Goal: Information Seeking & Learning: Learn about a topic

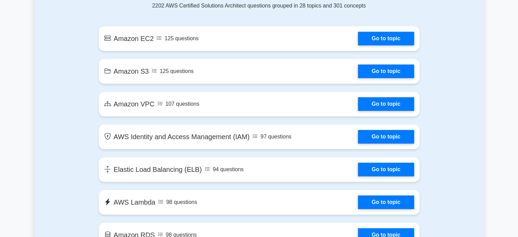
scroll to position [350, 0]
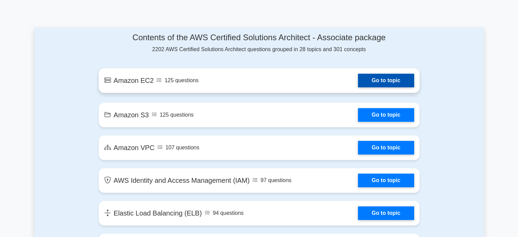
click at [358, 85] on link "Go to topic" at bounding box center [386, 81] width 56 height 14
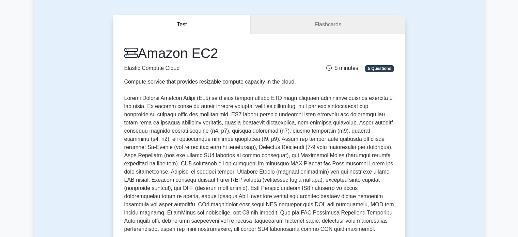
scroll to position [52, 0]
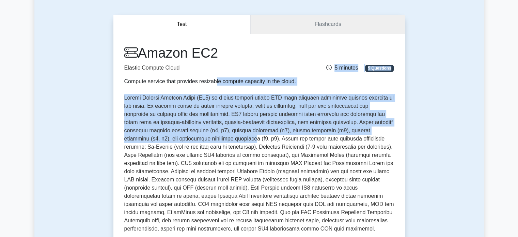
drag, startPoint x: 122, startPoint y: 76, endPoint x: 210, endPoint y: 140, distance: 108.6
click at [210, 140] on div "Amazon EC2 Elastic Compute Cloud Compute service that provides resizable comput…" at bounding box center [259, 154] width 270 height 218
click at [210, 140] on p at bounding box center [259, 163] width 270 height 139
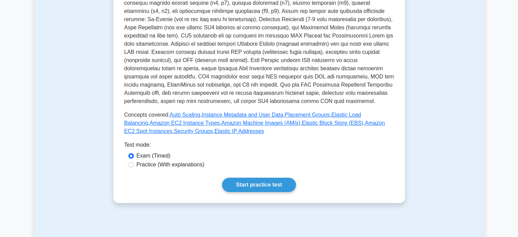
scroll to position [187, 0]
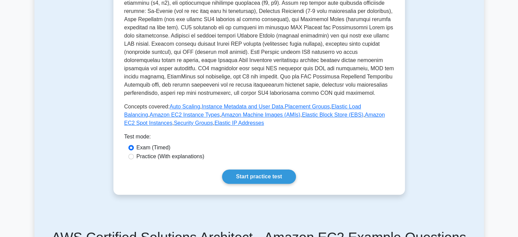
click at [160, 157] on label "Practice (With explanations)" at bounding box center [171, 156] width 68 height 8
click at [134, 157] on input "Practice (With explanations)" at bounding box center [130, 156] width 5 height 5
radio input "true"
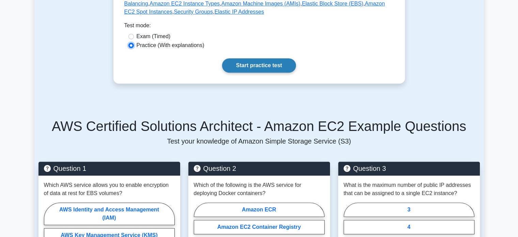
scroll to position [298, 0]
click at [271, 61] on link "Start practice test" at bounding box center [259, 65] width 74 height 14
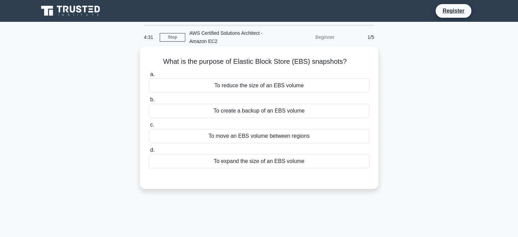
click at [256, 138] on div "To move an EBS volume between regions" at bounding box center [259, 136] width 221 height 14
click at [149, 127] on input "c. To move an EBS volume between regions" at bounding box center [149, 125] width 0 height 4
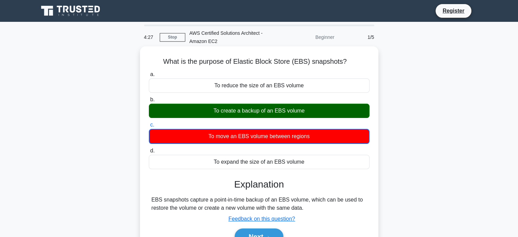
click at [250, 106] on div "To create a backup of an EBS volume" at bounding box center [259, 111] width 221 height 14
click at [149, 102] on input "b. To create a backup of an EBS volume" at bounding box center [149, 99] width 0 height 4
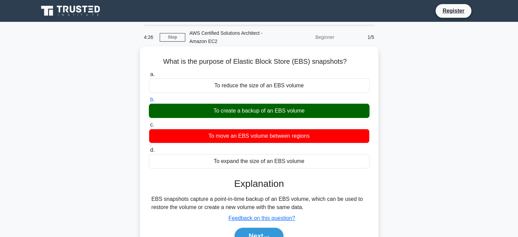
scroll to position [42, 0]
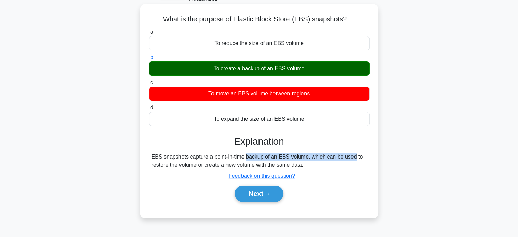
drag, startPoint x: 204, startPoint y: 160, endPoint x: 310, endPoint y: 160, distance: 105.9
click at [310, 160] on div "EBS snapshots capture a point-in-time backup of an EBS volume, which can be use…" at bounding box center [259, 161] width 215 height 16
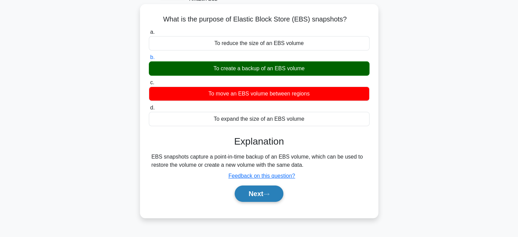
click at [274, 194] on button "Next" at bounding box center [259, 193] width 49 height 16
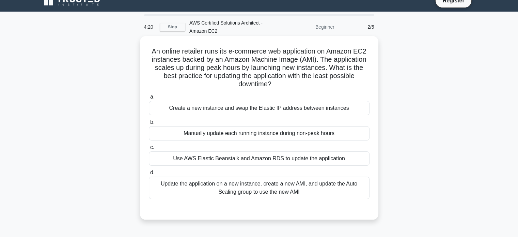
scroll to position [10, 0]
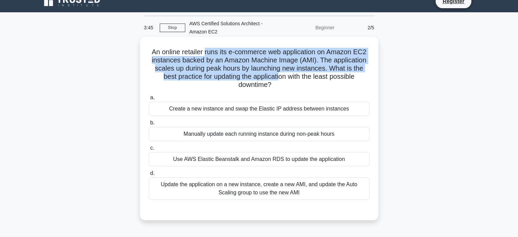
drag, startPoint x: 204, startPoint y: 52, endPoint x: 281, endPoint y: 77, distance: 80.8
click at [281, 77] on h5 "An online retailer runs its e-commerce web application on Amazon EC2 instances …" at bounding box center [259, 69] width 222 height 42
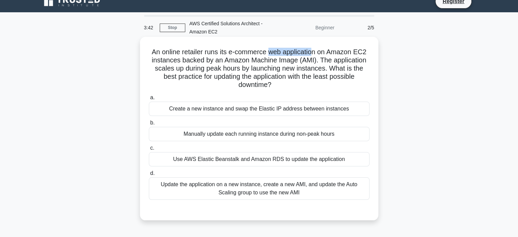
drag, startPoint x: 269, startPoint y: 49, endPoint x: 314, endPoint y: 53, distance: 45.5
click at [314, 53] on h5 "An online retailer runs its e-commerce web application on Amazon EC2 instances …" at bounding box center [259, 69] width 222 height 42
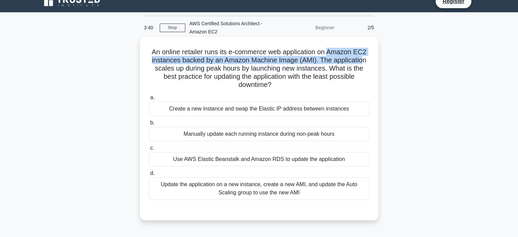
drag, startPoint x: 331, startPoint y: 50, endPoint x: 364, endPoint y: 61, distance: 34.3
click at [364, 61] on h5 "An online retailer runs its e-commerce web application on Amazon EC2 instances …" at bounding box center [259, 69] width 222 height 42
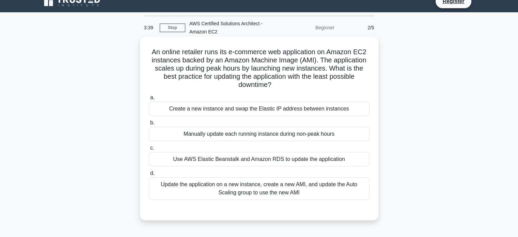
click at [200, 85] on h5 "An online retailer runs its e-commerce web application on Amazon EC2 instances …" at bounding box center [259, 69] width 222 height 42
drag, startPoint x: 221, startPoint y: 61, endPoint x: 318, endPoint y: 60, distance: 96.7
click at [318, 60] on h5 "An online retailer runs its e-commerce web application on Amazon EC2 instances …" at bounding box center [259, 69] width 222 height 42
drag, startPoint x: 174, startPoint y: 68, endPoint x: 231, endPoint y: 68, distance: 56.2
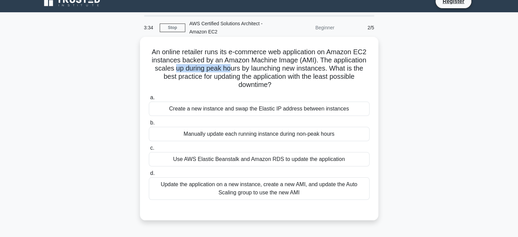
click at [231, 68] on h5 "An online retailer runs its e-commerce web application on Amazon EC2 instances …" at bounding box center [259, 69] width 222 height 42
click at [271, 74] on h5 "An online retailer runs its e-commerce web application on Amazon EC2 instances …" at bounding box center [259, 69] width 222 height 42
click at [251, 109] on div "Create a new instance and swap the Elastic IP address between instances" at bounding box center [259, 108] width 221 height 14
click at [149, 100] on input "a. Create a new instance and swap the Elastic IP address between instances" at bounding box center [149, 97] width 0 height 4
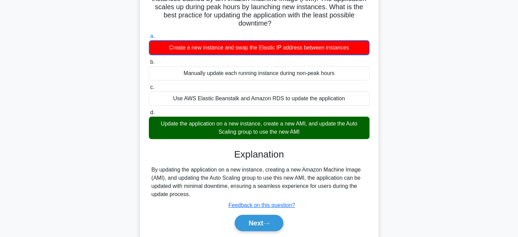
scroll to position [98, 0]
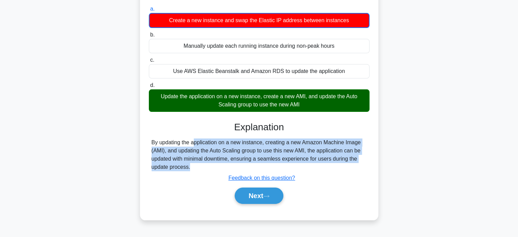
drag, startPoint x: 148, startPoint y: 140, endPoint x: 199, endPoint y: 175, distance: 61.9
click at [199, 175] on div "a. Create a new instance and swap the Elastic IP address between instances b. M…" at bounding box center [259, 107] width 222 height 208
copy div "By updating the application on a new instance, creating a new Amazon Machine Im…"
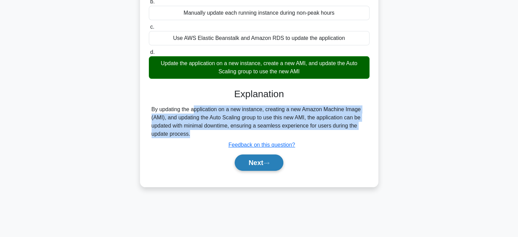
click at [264, 162] on button "Next" at bounding box center [259, 162] width 49 height 16
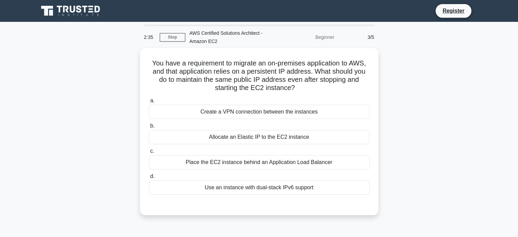
scroll to position [0, 0]
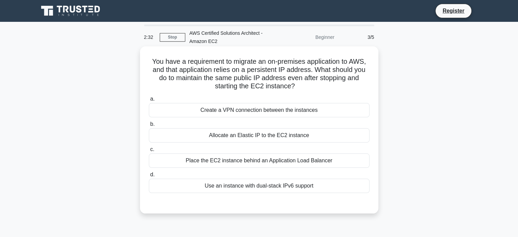
drag, startPoint x: 232, startPoint y: 61, endPoint x: 305, endPoint y: 89, distance: 78.2
click at [305, 89] on h5 "You have a requirement to migrate an on-premises application to AWS, and that a…" at bounding box center [259, 73] width 222 height 33
drag, startPoint x: 211, startPoint y: 67, endPoint x: 309, endPoint y: 70, distance: 98.4
click at [309, 70] on h5 "You have a requirement to migrate an on-premises application to AWS, and that a…" at bounding box center [259, 73] width 222 height 33
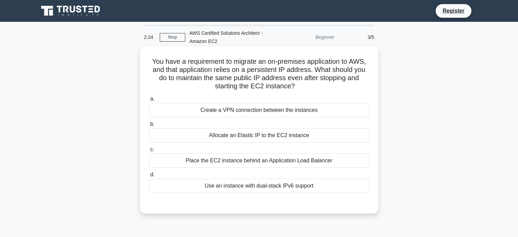
click at [325, 69] on h5 "You have a requirement to migrate an on-premises application to AWS, and that a…" at bounding box center [259, 73] width 222 height 33
drag, startPoint x: 172, startPoint y: 79, endPoint x: 299, endPoint y: 82, distance: 126.7
click at [299, 82] on h5 "You have a requirement to migrate an on-premises application to AWS, and that a…" at bounding box center [259, 73] width 222 height 33
click at [300, 88] on icon ".spinner_0XTQ{transform-origin:center;animation:spinner_y6GP .75s linear infini…" at bounding box center [299, 86] width 8 height 8
click at [273, 134] on div "Allocate an Elastic IP to the EC2 instance" at bounding box center [259, 135] width 221 height 14
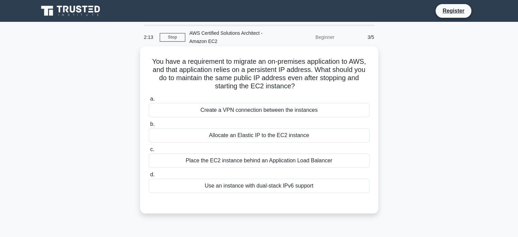
click at [149, 126] on input "b. Allocate an Elastic IP to the EC2 instance" at bounding box center [149, 124] width 0 height 4
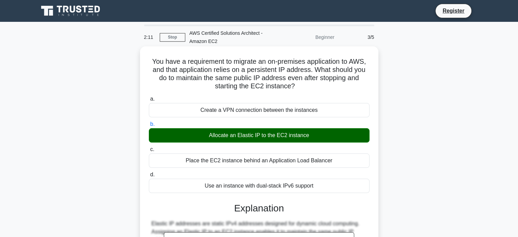
scroll to position [125, 0]
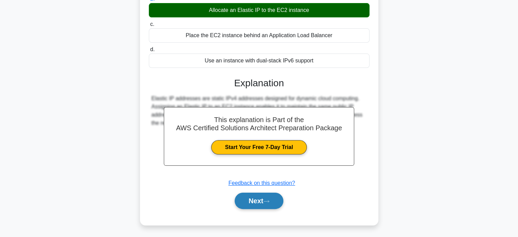
click at [265, 201] on button "Next" at bounding box center [259, 200] width 49 height 16
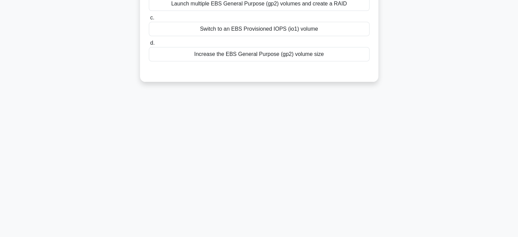
scroll to position [0, 0]
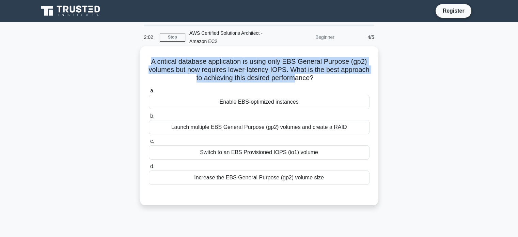
drag, startPoint x: 151, startPoint y: 59, endPoint x: 310, endPoint y: 80, distance: 160.4
click at [310, 80] on h5 "A critical database application is using only EBS General Purpose (gp2) volumes…" at bounding box center [259, 69] width 222 height 25
click at [273, 73] on h5 "A critical database application is using only EBS General Purpose (gp2) volumes…" at bounding box center [259, 69] width 222 height 25
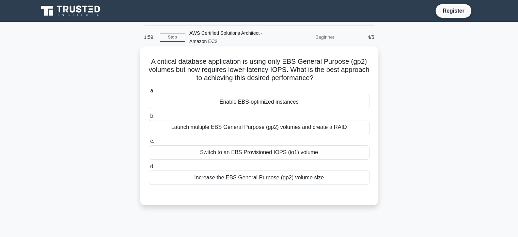
drag, startPoint x: 269, startPoint y: 58, endPoint x: 339, endPoint y: 77, distance: 72.5
click at [339, 77] on h5 "A critical database application is using only EBS General Purpose (gp2) volumes…" at bounding box center [259, 69] width 222 height 25
click at [321, 77] on icon ".spinner_0XTQ{transform-origin:center;animation:spinner_y6GP .75s linear infini…" at bounding box center [317, 78] width 8 height 8
drag, startPoint x: 187, startPoint y: 69, endPoint x: 294, endPoint y: 74, distance: 107.7
click at [294, 74] on h5 "A critical database application is using only EBS General Purpose (gp2) volumes…" at bounding box center [259, 69] width 222 height 25
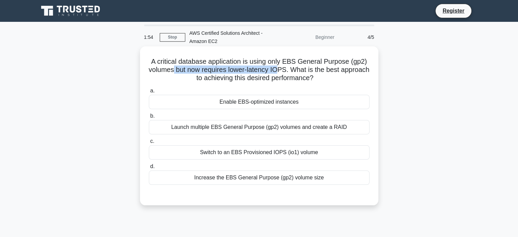
click at [294, 74] on h5 "A critical database application is using only EBS General Purpose (gp2) volumes…" at bounding box center [259, 69] width 222 height 25
drag, startPoint x: 304, startPoint y: 72, endPoint x: 335, endPoint y: 79, distance: 31.5
click at [335, 79] on h5 "A critical database application is using only EBS General Purpose (gp2) volumes…" at bounding box center [259, 69] width 222 height 25
click at [321, 79] on icon ".spinner_0XTQ{transform-origin:center;animation:spinner_y6GP .75s linear infini…" at bounding box center [317, 78] width 8 height 8
drag, startPoint x: 178, startPoint y: 62, endPoint x: 210, endPoint y: 59, distance: 32.2
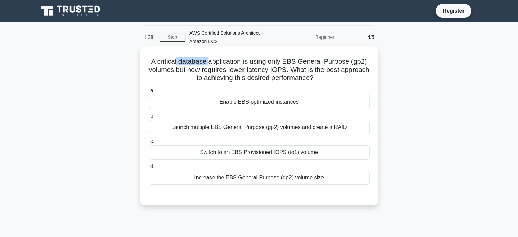
click at [210, 59] on h5 "A critical database application is using only EBS General Purpose (gp2) volumes…" at bounding box center [259, 69] width 222 height 25
click at [269, 151] on div "Switch to an EBS Provisioned IOPS (io1) volume" at bounding box center [259, 152] width 221 height 14
click at [149, 143] on input "c. Switch to an EBS Provisioned IOPS (io1) volume" at bounding box center [149, 141] width 0 height 4
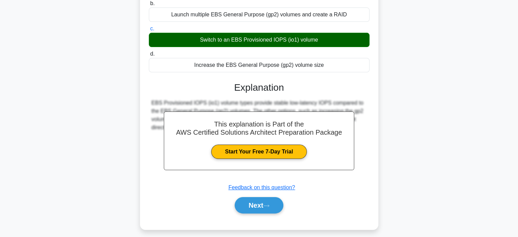
scroll to position [131, 0]
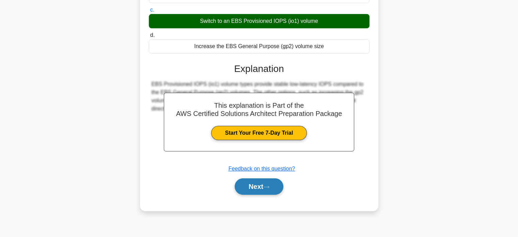
click at [260, 191] on button "Next" at bounding box center [259, 186] width 49 height 16
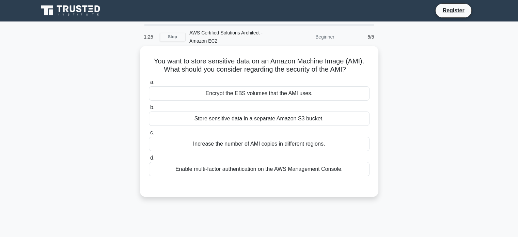
scroll to position [0, 0]
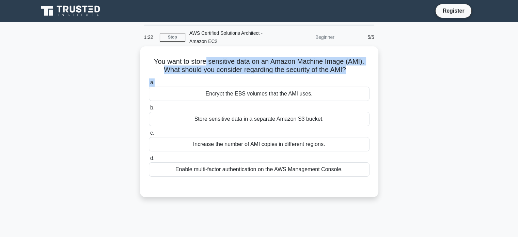
drag, startPoint x: 206, startPoint y: 60, endPoint x: 337, endPoint y: 82, distance: 132.9
click at [337, 82] on div "You want to store sensitive data on an Amazon Machine Image (AMI). What should …" at bounding box center [259, 121] width 233 height 145
click at [337, 82] on label "a. Encrypt the EBS volumes that the AMI uses." at bounding box center [259, 89] width 221 height 22
click at [149, 82] on input "a. Encrypt the EBS volumes that the AMI uses." at bounding box center [149, 82] width 0 height 4
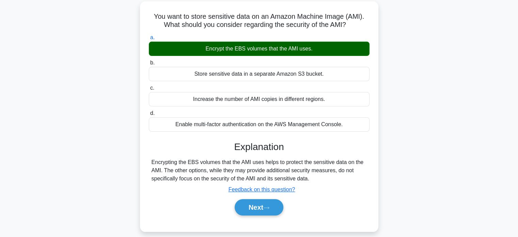
scroll to position [131, 0]
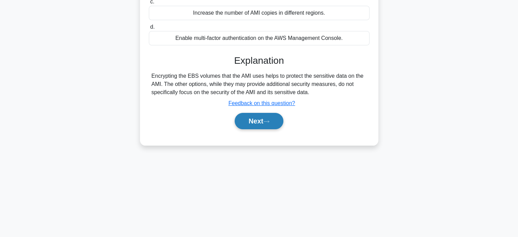
click at [267, 116] on button "Next" at bounding box center [259, 121] width 49 height 16
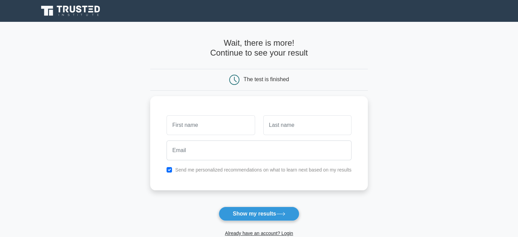
click at [79, 6] on icon at bounding box center [78, 8] width 5 height 7
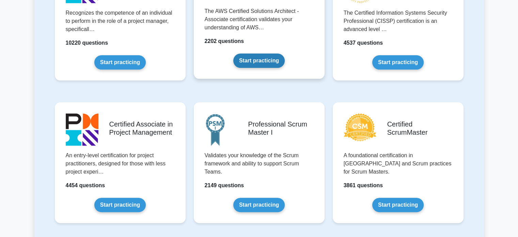
scroll to position [200, 0]
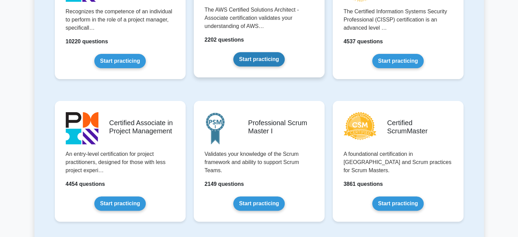
click at [259, 58] on link "Start practicing" at bounding box center [258, 59] width 51 height 14
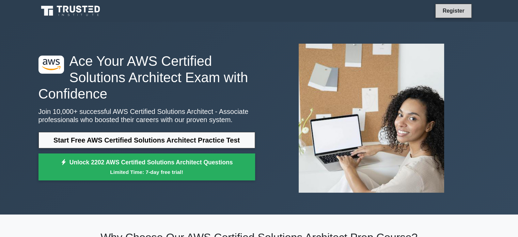
click at [457, 10] on link "Register" at bounding box center [453, 10] width 30 height 9
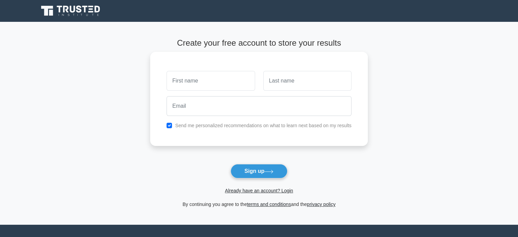
click at [240, 81] on input "text" at bounding box center [210, 81] width 88 height 20
type input "Aishwini"
click at [297, 77] on input "text" at bounding box center [307, 81] width 88 height 20
type input "Pillai"
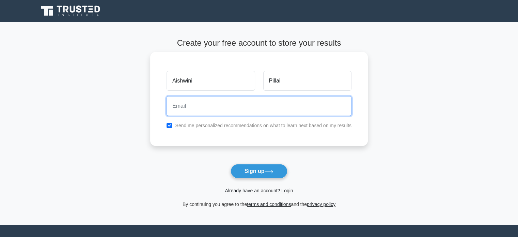
click at [293, 106] on input "email" at bounding box center [258, 106] width 185 height 20
type input "aishwinipriyapillai852004@gmail.com"
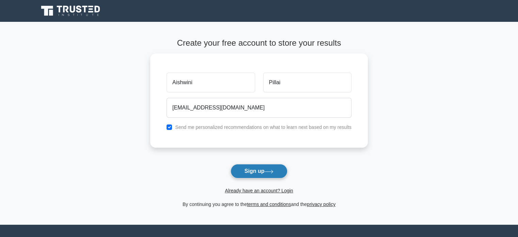
click at [255, 170] on button "Sign up" at bounding box center [259, 171] width 57 height 14
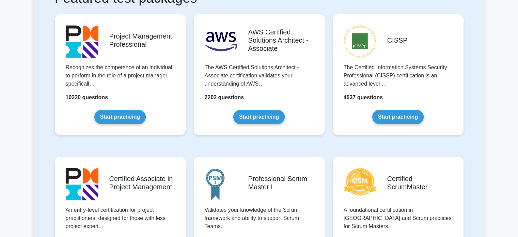
scroll to position [144, 0]
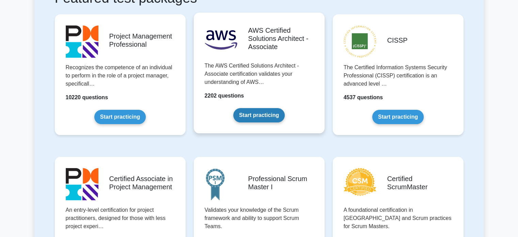
click at [259, 110] on link "Start practicing" at bounding box center [258, 115] width 51 height 14
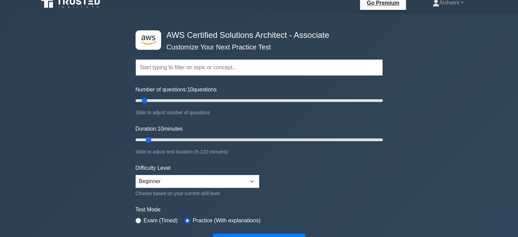
scroll to position [5, 0]
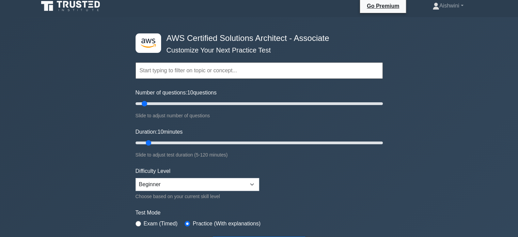
click at [250, 77] on input "text" at bounding box center [259, 70] width 247 height 16
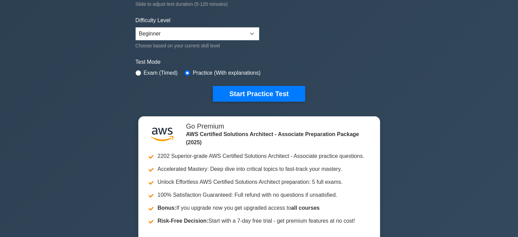
scroll to position [177, 0]
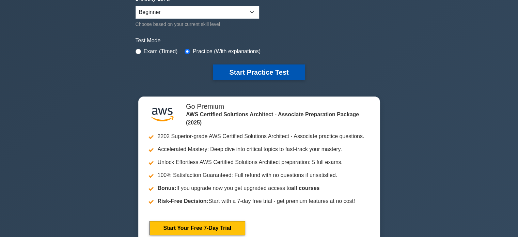
click at [236, 66] on button "Start Practice Test" at bounding box center [259, 72] width 92 height 16
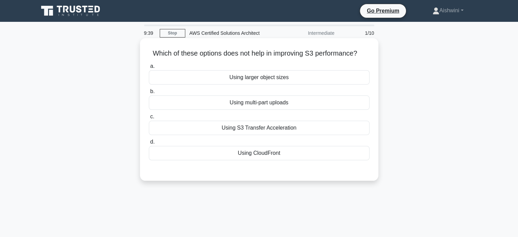
click at [251, 79] on div "Using larger object sizes" at bounding box center [259, 77] width 221 height 14
click at [149, 68] on input "a. Using larger object sizes" at bounding box center [149, 66] width 0 height 4
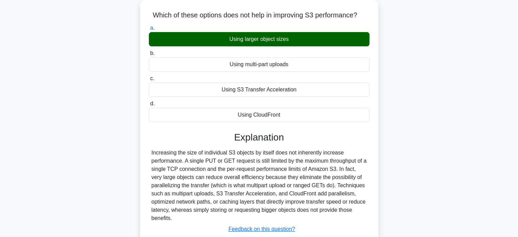
scroll to position [39, 0]
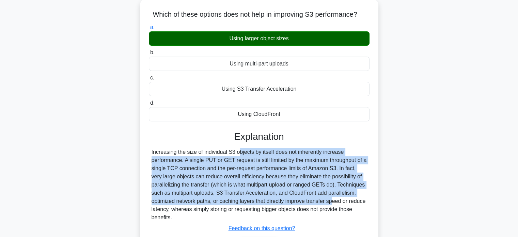
drag, startPoint x: 200, startPoint y: 149, endPoint x: 291, endPoint y: 197, distance: 102.6
click at [291, 197] on div "Increasing the size of individual S3 objects by itself does not inherently incr…" at bounding box center [259, 185] width 215 height 74
click at [289, 164] on div "Increasing the size of individual S3 objects by itself does not inherently incr…" at bounding box center [259, 185] width 215 height 74
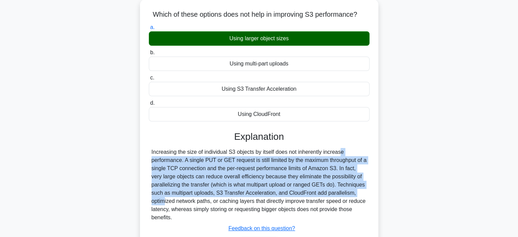
drag, startPoint x: 298, startPoint y: 151, endPoint x: 330, endPoint y: 193, distance: 52.0
click at [330, 193] on div "Increasing the size of individual S3 objects by itself does not inherently incr…" at bounding box center [259, 185] width 215 height 74
click at [268, 182] on div "Increasing the size of individual S3 objects by itself does not inherently incr…" at bounding box center [259, 185] width 215 height 74
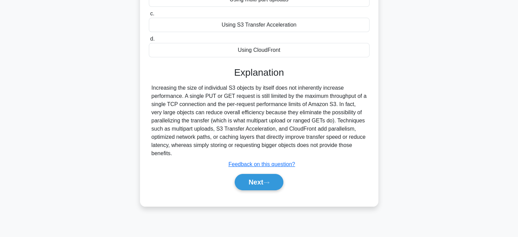
scroll to position [105, 0]
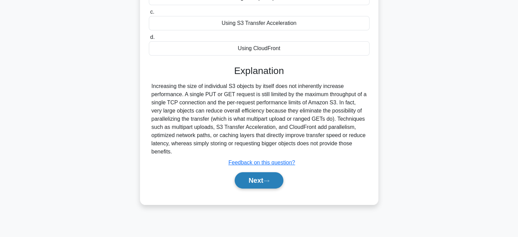
click at [272, 175] on button "Next" at bounding box center [259, 180] width 49 height 16
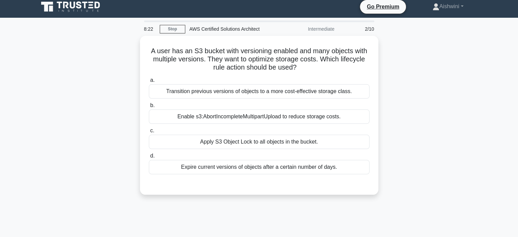
scroll to position [4, 0]
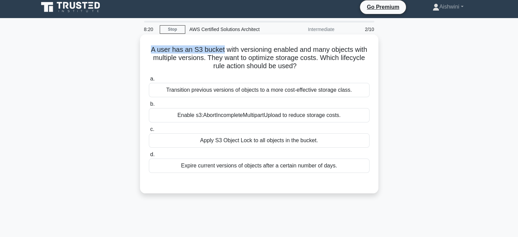
drag, startPoint x: 149, startPoint y: 49, endPoint x: 222, endPoint y: 51, distance: 72.9
click at [222, 51] on h5 "A user has an S3 bucket with versioning enabled and many objects with multiple …" at bounding box center [259, 57] width 222 height 25
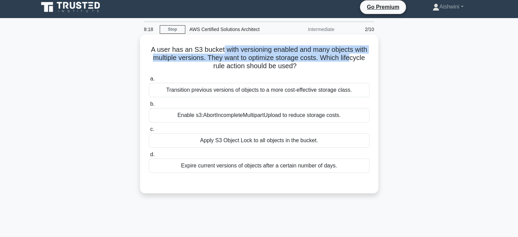
drag, startPoint x: 222, startPoint y: 51, endPoint x: 352, endPoint y: 54, distance: 130.1
click at [352, 54] on h5 "A user has an S3 bucket with versioning enabled and many objects with multiple …" at bounding box center [259, 57] width 222 height 25
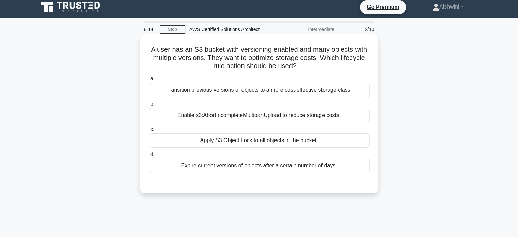
drag, startPoint x: 205, startPoint y: 58, endPoint x: 309, endPoint y: 64, distance: 104.3
click at [309, 64] on h5 "A user has an S3 bucket with versioning enabled and many objects with multiple …" at bounding box center [259, 57] width 222 height 25
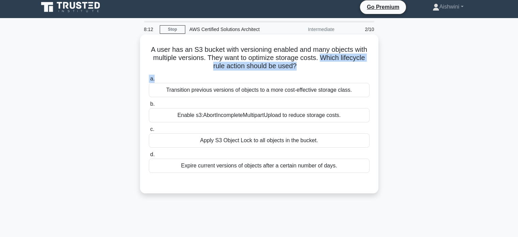
drag, startPoint x: 323, startPoint y: 58, endPoint x: 366, endPoint y: 74, distance: 45.8
click at [366, 74] on div "A user has an S3 bucket with versioning enabled and many objects with multiple …" at bounding box center [259, 113] width 233 height 153
click at [366, 74] on div "a. Transition previous versions of objects to a more cost-effective storage cla…" at bounding box center [259, 123] width 229 height 101
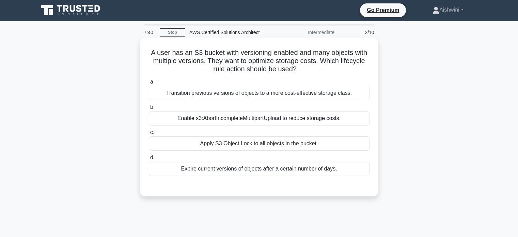
scroll to position [0, 0]
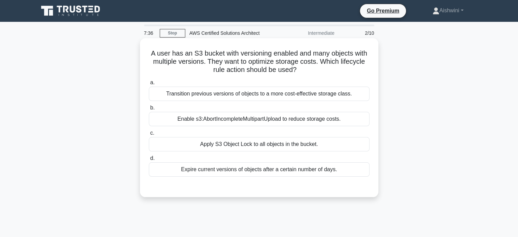
drag, startPoint x: 191, startPoint y: 53, endPoint x: 301, endPoint y: 74, distance: 112.5
click at [301, 74] on h5 "A user has an S3 bucket with versioning enabled and many objects with multiple …" at bounding box center [259, 61] width 222 height 25
click at [301, 74] on icon ".spinner_0XTQ{transform-origin:center;animation:spinner_y6GP .75s linear infini…" at bounding box center [301, 70] width 8 height 8
drag, startPoint x: 205, startPoint y: 59, endPoint x: 318, endPoint y: 63, distance: 112.8
click at [318, 63] on h5 "A user has an S3 bucket with versioning enabled and many objects with multiple …" at bounding box center [259, 61] width 222 height 25
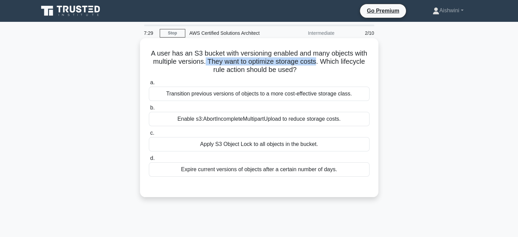
click at [318, 63] on h5 "A user has an S3 bucket with versioning enabled and many objects with multiple …" at bounding box center [259, 61] width 222 height 25
click at [305, 94] on div "Transition previous versions of objects to a more cost-effective storage class." at bounding box center [259, 93] width 221 height 14
click at [149, 85] on input "a. Transition previous versions of objects to a more cost-effective storage cla…" at bounding box center [149, 82] width 0 height 4
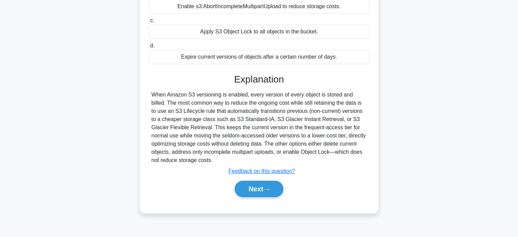
scroll to position [113, 0]
click at [277, 186] on button "Next" at bounding box center [259, 188] width 49 height 16
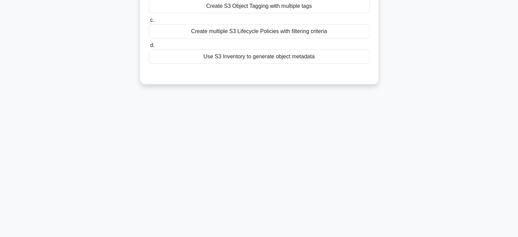
scroll to position [0, 0]
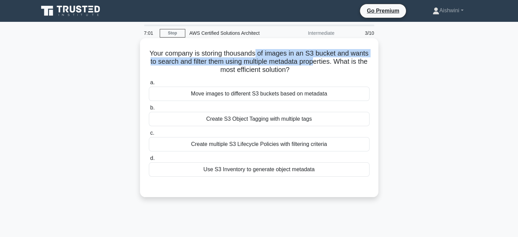
drag, startPoint x: 264, startPoint y: 56, endPoint x: 345, endPoint y: 60, distance: 80.8
click at [345, 60] on h5 "Your company is storing thousands of images in an S3 bucket and wants to search…" at bounding box center [259, 61] width 222 height 25
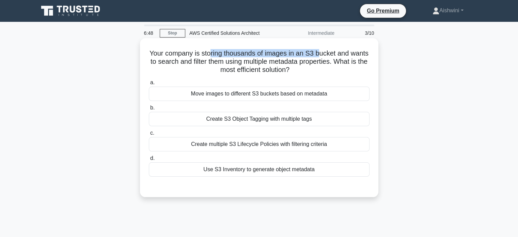
drag, startPoint x: 218, startPoint y: 55, endPoint x: 329, endPoint y: 48, distance: 111.2
click at [329, 48] on div "Your company is storing thousands of images in an S3 bucket and wants to search…" at bounding box center [259, 117] width 233 height 153
click at [259, 172] on div "Use S3 Inventory to generate object metadata" at bounding box center [259, 169] width 221 height 14
click at [149, 160] on input "d. Use S3 Inventory to generate object metadata" at bounding box center [149, 158] width 0 height 4
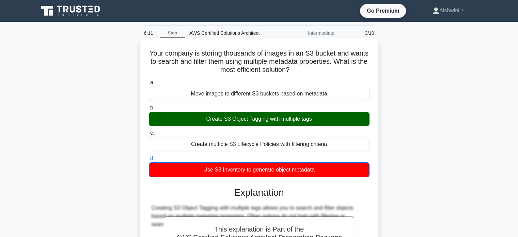
scroll to position [131, 0]
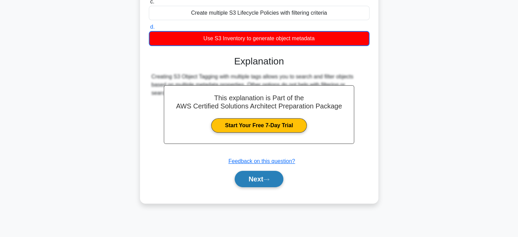
click at [253, 174] on button "Next" at bounding box center [259, 179] width 49 height 16
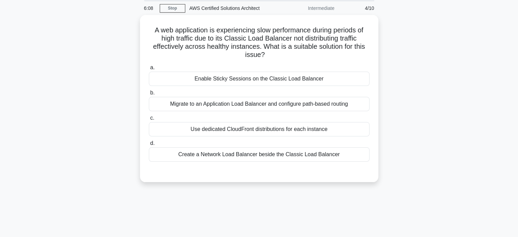
scroll to position [14, 0]
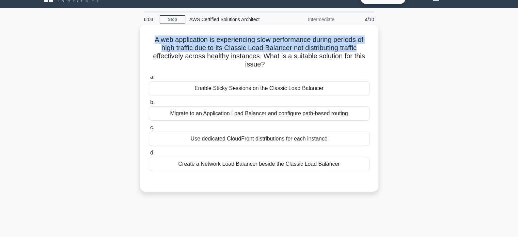
drag, startPoint x: 150, startPoint y: 41, endPoint x: 360, endPoint y: 47, distance: 209.8
click at [360, 47] on h5 "A web application is experiencing slow performance during periods of high traff…" at bounding box center [259, 51] width 222 height 33
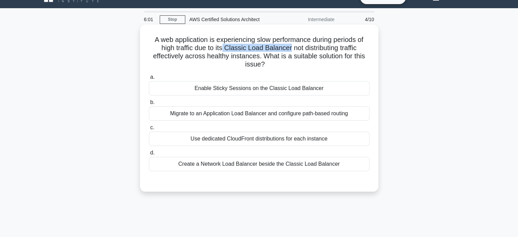
drag, startPoint x: 221, startPoint y: 50, endPoint x: 289, endPoint y: 48, distance: 67.4
click at [289, 48] on h5 "A web application is experiencing slow performance during periods of high traff…" at bounding box center [259, 51] width 222 height 33
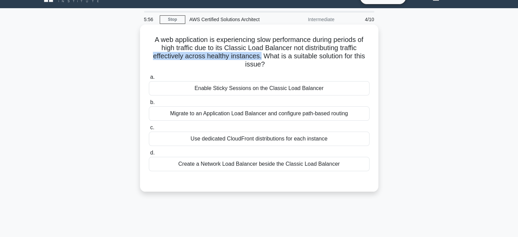
drag, startPoint x: 148, startPoint y: 54, endPoint x: 260, endPoint y: 56, distance: 112.4
click at [260, 56] on h5 "A web application is experiencing slow performance during periods of high traff…" at bounding box center [259, 51] width 222 height 33
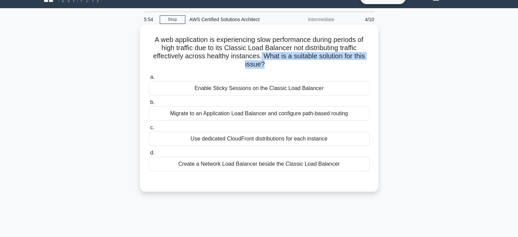
drag, startPoint x: 260, startPoint y: 56, endPoint x: 272, endPoint y: 67, distance: 16.1
click at [272, 67] on h5 "A web application is experiencing slow performance during periods of high traff…" at bounding box center [259, 51] width 222 height 33
click at [272, 67] on icon ".spinner_0XTQ{transform-origin:center;animation:spinner_y6GP .75s linear infini…" at bounding box center [269, 65] width 8 height 8
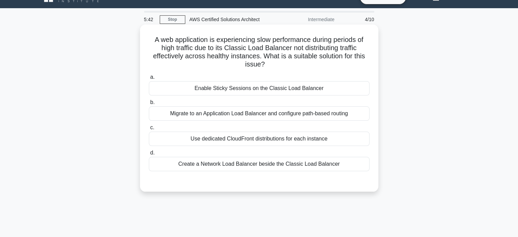
click at [226, 114] on div "Migrate to an Application Load Balancer and configure path-based routing" at bounding box center [259, 113] width 221 height 14
click at [149, 105] on input "b. Migrate to an Application Load Balancer and configure path-based routing" at bounding box center [149, 102] width 0 height 4
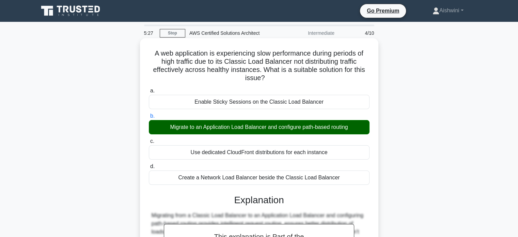
scroll to position [118, 0]
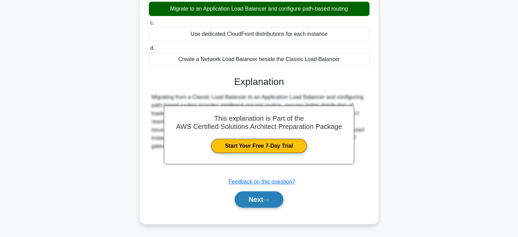
click at [259, 195] on button "Next" at bounding box center [259, 199] width 49 height 16
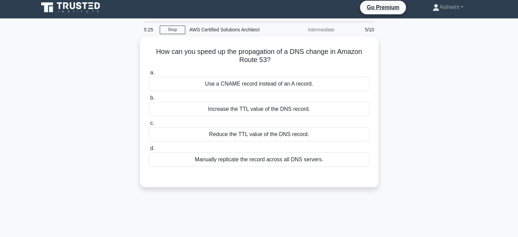
scroll to position [3, 0]
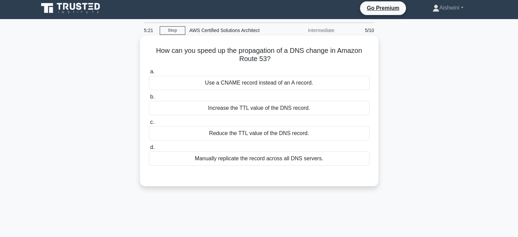
drag, startPoint x: 152, startPoint y: 52, endPoint x: 339, endPoint y: 57, distance: 186.6
click at [339, 57] on h5 "How can you speed up the propagation of a DNS change in Amazon Route 53? .spinn…" at bounding box center [259, 54] width 222 height 17
drag, startPoint x: 238, startPoint y: 60, endPoint x: 272, endPoint y: 60, distance: 34.4
click at [272, 60] on h5 "How can you speed up the propagation of a DNS change in Amazon Route 53? .spinn…" at bounding box center [259, 54] width 222 height 17
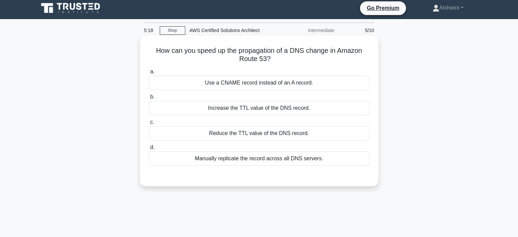
click at [272, 60] on icon ".spinner_0XTQ{transform-origin:center;animation:spinner_y6GP .75s linear infini…" at bounding box center [275, 59] width 8 height 8
drag, startPoint x: 217, startPoint y: 49, endPoint x: 332, endPoint y: 52, distance: 115.5
click at [332, 52] on h5 "How can you speed up the propagation of a DNS change in Amazon Route 53? .spinn…" at bounding box center [259, 54] width 222 height 17
click at [282, 57] on h5 "How can you speed up the propagation of a DNS change in Amazon Route 53? .spinn…" at bounding box center [259, 54] width 222 height 17
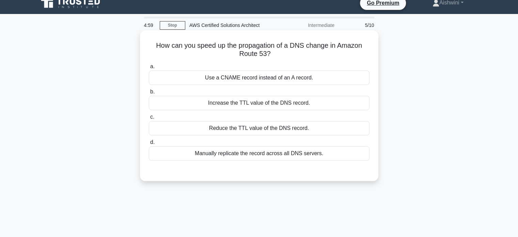
scroll to position [11, 0]
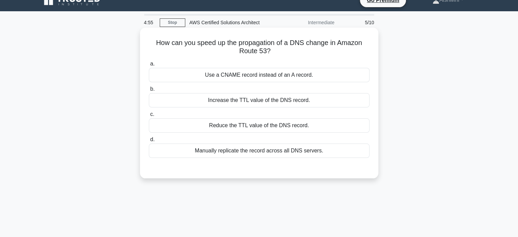
click at [261, 132] on div "Reduce the TTL value of the DNS record." at bounding box center [259, 125] width 221 height 14
click at [149, 116] on input "c. Reduce the TTL value of the DNS record." at bounding box center [149, 114] width 0 height 4
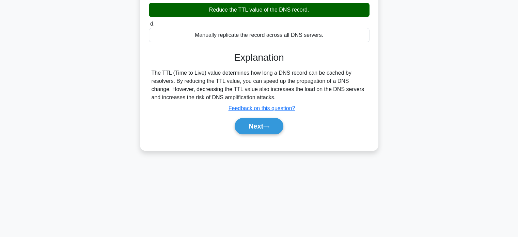
scroll to position [131, 0]
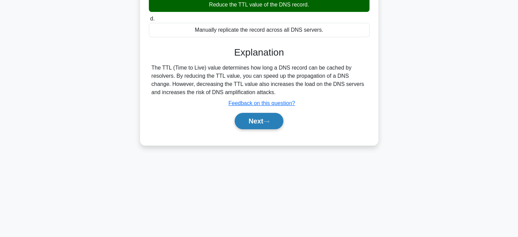
click at [258, 128] on button "Next" at bounding box center [259, 121] width 49 height 16
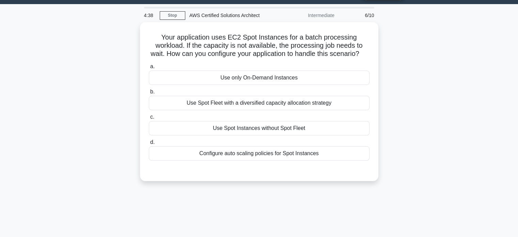
scroll to position [16, 0]
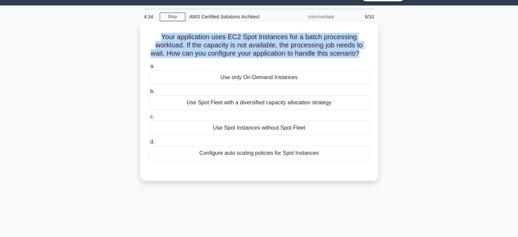
drag, startPoint x: 156, startPoint y: 34, endPoint x: 367, endPoint y: 52, distance: 211.2
click at [367, 52] on h5 "Your application uses EC2 Spot Instances for a batch processing workload. If th…" at bounding box center [259, 45] width 222 height 25
drag, startPoint x: 260, startPoint y: 35, endPoint x: 375, endPoint y: 57, distance: 116.8
click at [375, 57] on div "Your application uses EC2 Spot Instances for a batch processing workload. If th…" at bounding box center [259, 101] width 238 height 159
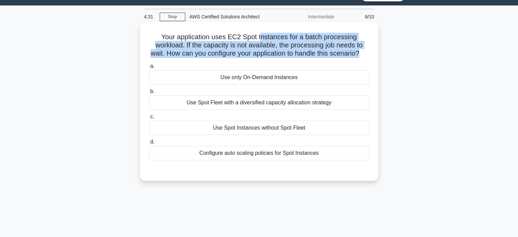
click at [375, 57] on div "Your application uses EC2 Spot Instances for a batch processing workload. If th…" at bounding box center [259, 101] width 238 height 159
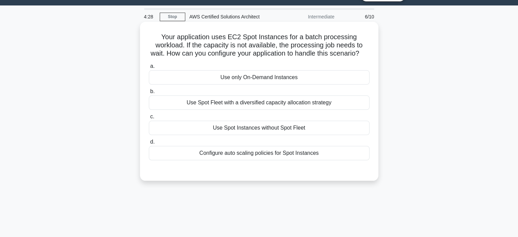
drag, startPoint x: 185, startPoint y: 43, endPoint x: 363, endPoint y: 60, distance: 178.5
click at [363, 58] on h5 "Your application uses EC2 Spot Instances for a batch processing workload. If th…" at bounding box center [259, 45] width 222 height 25
drag, startPoint x: 214, startPoint y: 37, endPoint x: 289, endPoint y: 36, distance: 74.9
click at [289, 36] on h5 "Your application uses EC2 Spot Instances for a batch processing workload. If th…" at bounding box center [259, 45] width 222 height 25
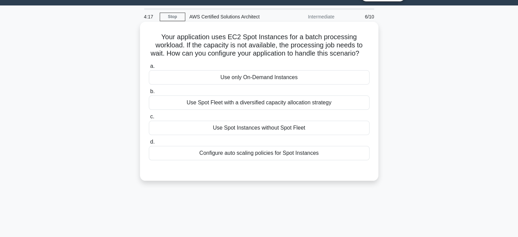
click at [288, 43] on h5 "Your application uses EC2 Spot Instances for a batch processing workload. If th…" at bounding box center [259, 45] width 222 height 25
drag, startPoint x: 184, startPoint y: 45, endPoint x: 277, endPoint y: 46, distance: 93.0
click at [277, 46] on h5 "Your application uses EC2 Spot Instances for a batch processing workload. If th…" at bounding box center [259, 45] width 222 height 25
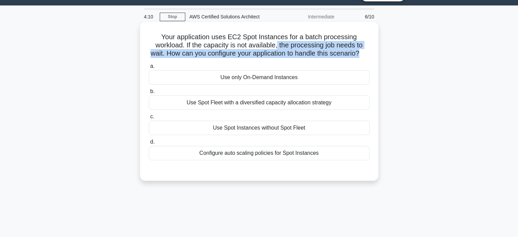
drag, startPoint x: 277, startPoint y: 46, endPoint x: 370, endPoint y: 51, distance: 93.1
click at [370, 51] on div "Your application uses EC2 Spot Instances for a batch processing workload. If th…" at bounding box center [259, 101] width 233 height 153
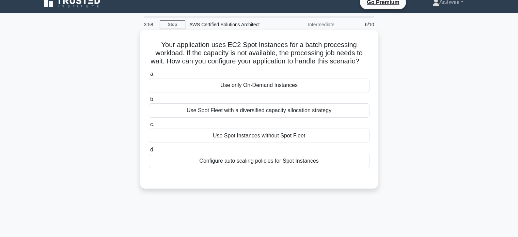
scroll to position [8, 0]
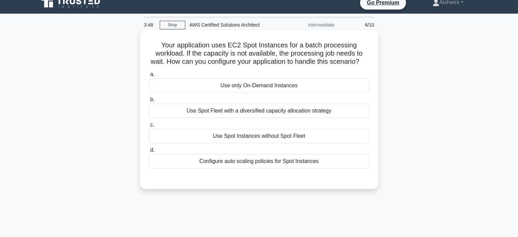
click at [306, 168] on div "Configure auto scaling policies for Spot Instances" at bounding box center [259, 161] width 221 height 14
click at [149, 152] on input "d. Configure auto scaling policies for Spot Instances" at bounding box center [149, 150] width 0 height 4
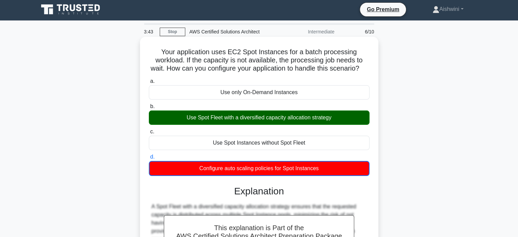
scroll to position [0, 0]
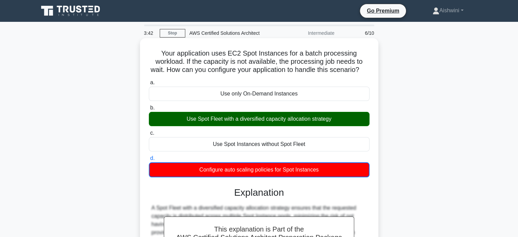
click at [294, 121] on div "Use Spot Fleet with a diversified capacity allocation strategy" at bounding box center [259, 119] width 221 height 14
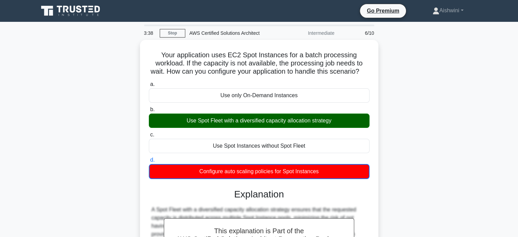
click at [414, 137] on div "Your application uses EC2 Spot Instances for a batch processing workload. If th…" at bounding box center [258, 192] width 449 height 304
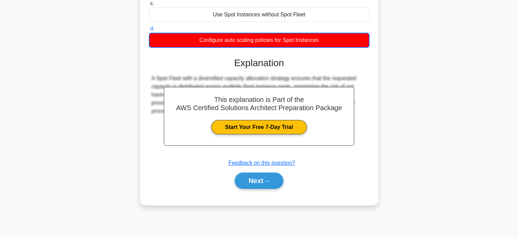
scroll to position [131, 0]
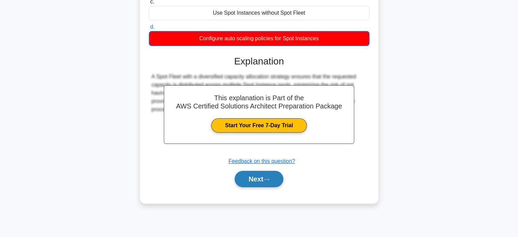
click at [251, 183] on button "Next" at bounding box center [259, 179] width 49 height 16
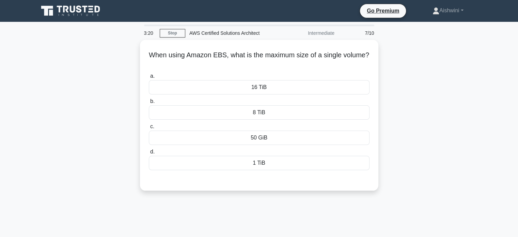
scroll to position [0, 0]
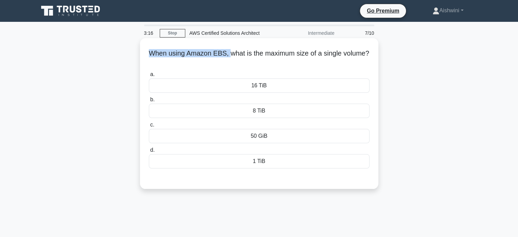
drag, startPoint x: 148, startPoint y: 51, endPoint x: 228, endPoint y: 51, distance: 79.7
click at [228, 51] on h5 "When using Amazon EBS, what is the maximum size of a single volume? .spinner_0X…" at bounding box center [259, 57] width 222 height 17
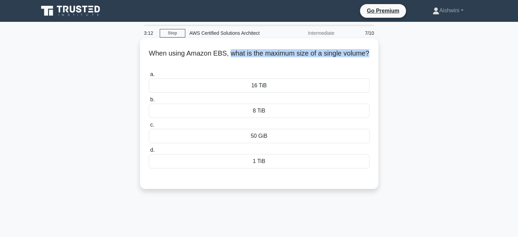
drag, startPoint x: 228, startPoint y: 51, endPoint x: 374, endPoint y: 55, distance: 146.5
click at [374, 55] on div "When using Amazon EBS, what is the maximum size of a single volume? .spinner_0X…" at bounding box center [259, 113] width 233 height 145
click at [334, 56] on h5 "When using Amazon EBS, what is the maximum size of a single volume? .spinner_0X…" at bounding box center [259, 57] width 222 height 17
click at [311, 64] on h5 "When using Amazon EBS, what is the maximum size of a single volume? .spinner_0X…" at bounding box center [259, 57] width 222 height 17
click at [268, 88] on div "16 TiB" at bounding box center [259, 85] width 221 height 14
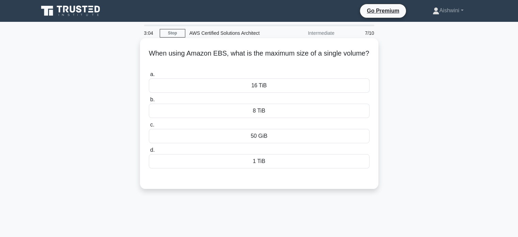
click at [149, 77] on input "a. 16 TiB" at bounding box center [149, 74] width 0 height 4
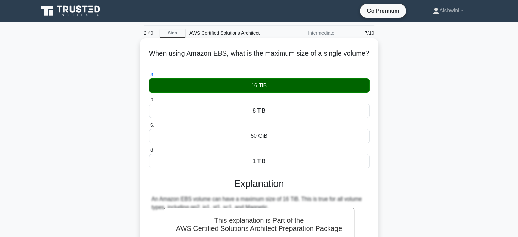
scroll to position [131, 0]
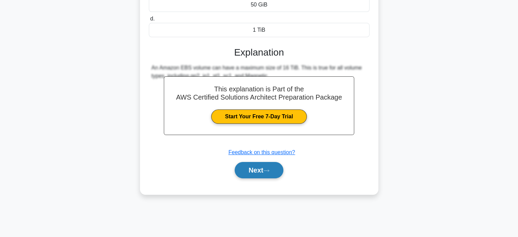
click at [274, 165] on button "Next" at bounding box center [259, 170] width 49 height 16
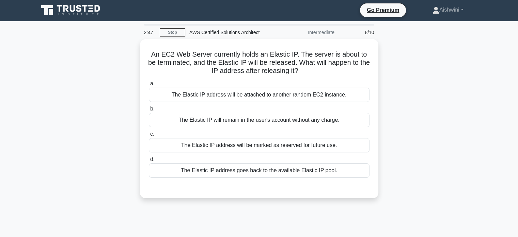
scroll to position [0, 0]
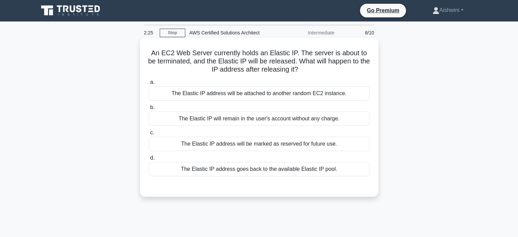
click at [220, 166] on div "The Elastic IP address goes back to the available Elastic IP pool." at bounding box center [259, 169] width 221 height 14
click at [149, 160] on input "d. The Elastic IP address goes back to the available Elastic IP pool." at bounding box center [149, 158] width 0 height 4
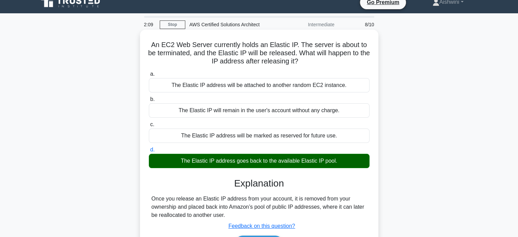
scroll to position [131, 0]
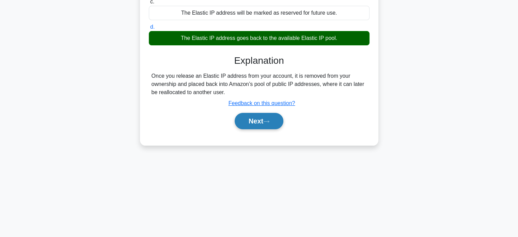
click at [265, 127] on button "Next" at bounding box center [259, 121] width 49 height 16
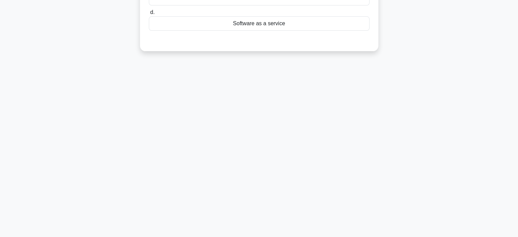
scroll to position [0, 0]
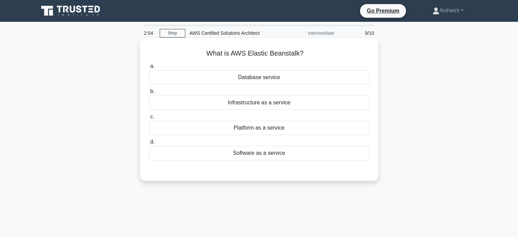
drag, startPoint x: 205, startPoint y: 52, endPoint x: 339, endPoint y: 56, distance: 134.2
click at [339, 56] on h5 "What is AWS Elastic Beanstalk? .spinner_0XTQ{transform-origin:center;animation:…" at bounding box center [259, 53] width 222 height 9
drag, startPoint x: 247, startPoint y: 51, endPoint x: 311, endPoint y: 57, distance: 64.2
click at [311, 57] on h5 "What is AWS Elastic Beanstalk? .spinner_0XTQ{transform-origin:center;animation:…" at bounding box center [259, 53] width 222 height 9
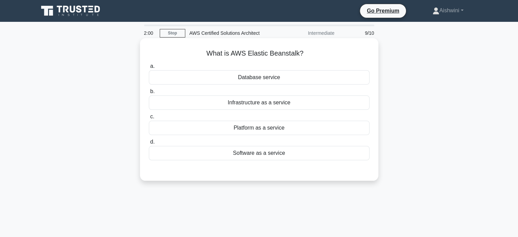
click at [311, 57] on icon ".spinner_0XTQ{transform-origin:center;animation:spinner_y6GP .75s linear infini…" at bounding box center [307, 54] width 8 height 8
click at [263, 73] on div "Database service" at bounding box center [259, 77] width 221 height 14
click at [149, 68] on input "a. Database service" at bounding box center [149, 66] width 0 height 4
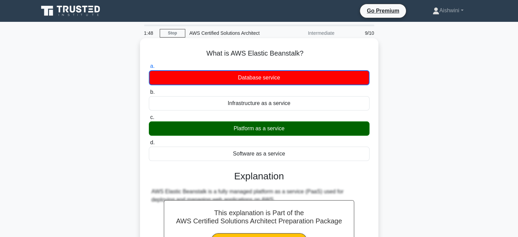
click at [145, 160] on div "d. Software as a service" at bounding box center [259, 149] width 229 height 22
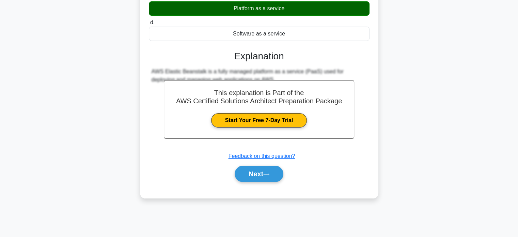
scroll to position [124, 0]
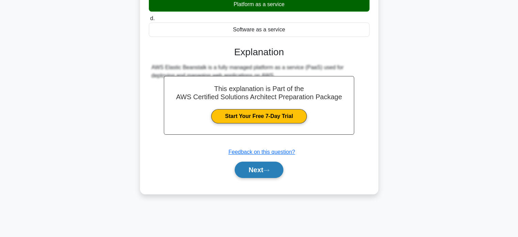
click at [279, 166] on button "Next" at bounding box center [259, 169] width 49 height 16
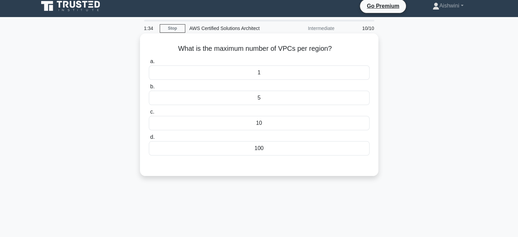
scroll to position [0, 0]
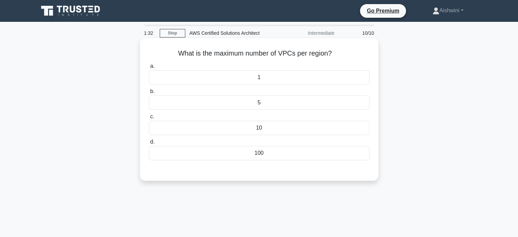
drag, startPoint x: 173, startPoint y: 51, endPoint x: 335, endPoint y: 50, distance: 161.7
click at [335, 50] on h5 "What is the maximum number of VPCs per region? .spinner_0XTQ{transform-origin:c…" at bounding box center [259, 53] width 222 height 9
click at [335, 50] on icon ".spinner_0XTQ{transform-origin:center;animation:spinner_y6GP .75s linear infini…" at bounding box center [336, 54] width 8 height 8
click at [276, 130] on div "10" at bounding box center [259, 128] width 221 height 14
click at [149, 119] on input "c. 10" at bounding box center [149, 116] width 0 height 4
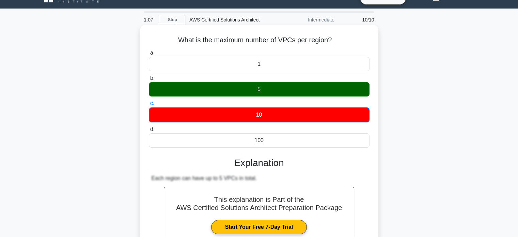
scroll to position [109, 0]
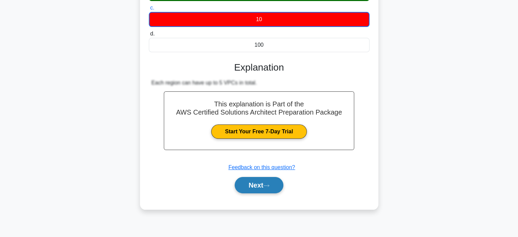
click at [255, 186] on button "Next" at bounding box center [259, 185] width 49 height 16
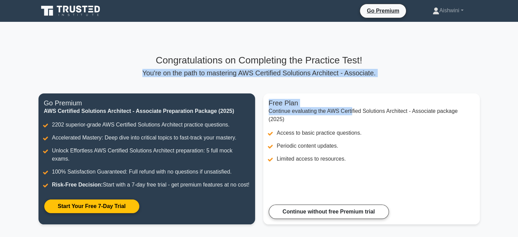
drag, startPoint x: 145, startPoint y: 70, endPoint x: 351, endPoint y: 81, distance: 205.9
click at [351, 81] on div "Congratulations on Completing the Practice Test! You're on the path to masterin…" at bounding box center [258, 143] width 449 height 178
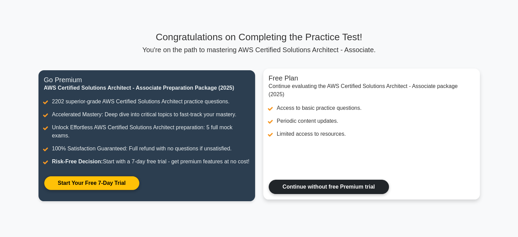
scroll to position [111, 0]
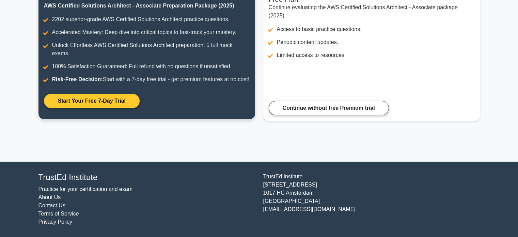
click at [112, 108] on link "Start Your Free 7-Day Trial" at bounding box center [92, 101] width 96 height 14
